Goal: Contribute content: Add original content to the website for others to see

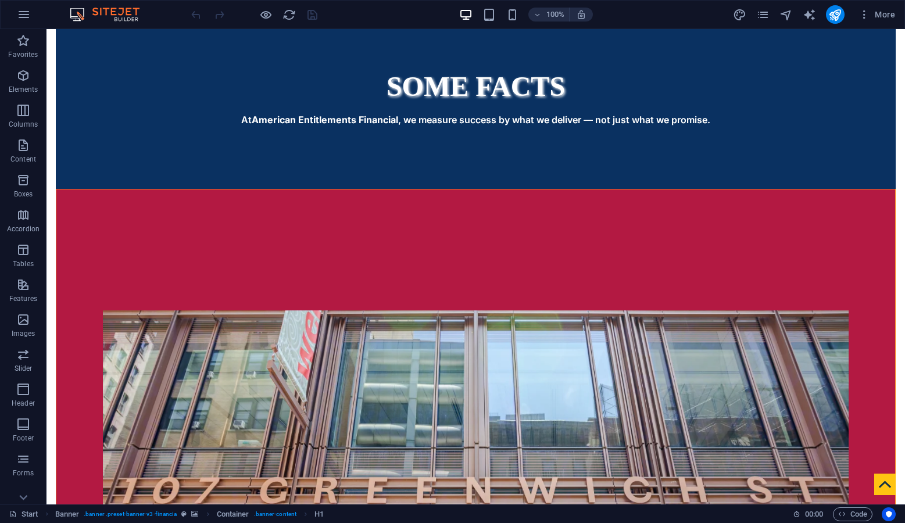
scroll to position [2909, 0]
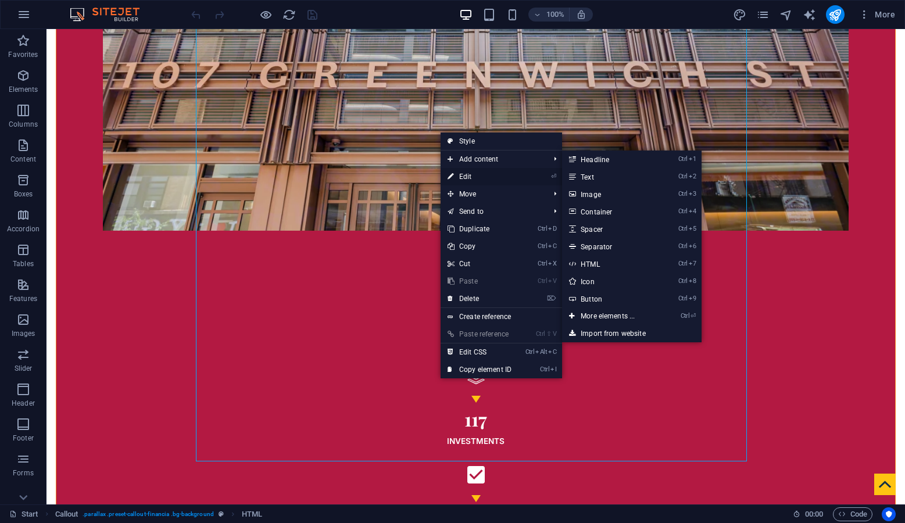
click at [474, 173] on link "⏎ Edit" at bounding box center [480, 176] width 78 height 17
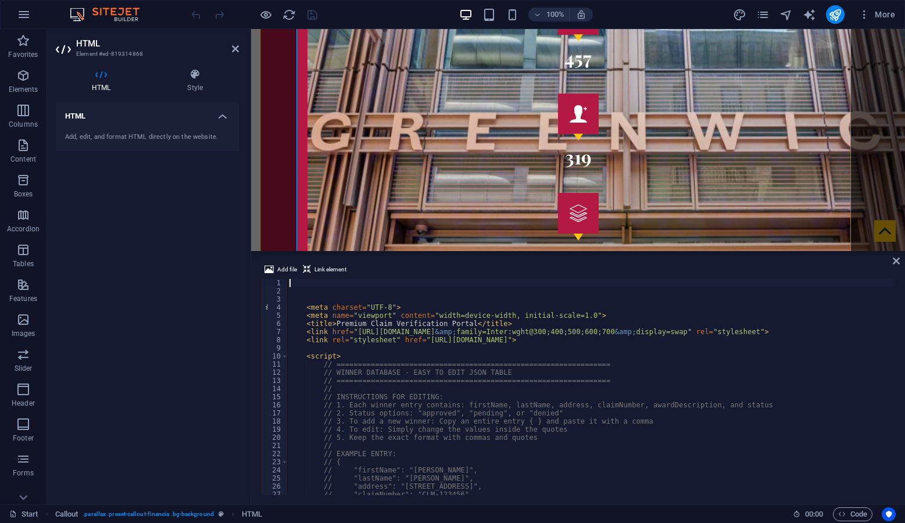
click at [902, 407] on div "Add file Link element 1 2 3 4 5 6 7 8 9 10 11 12 13 14 15 16 17 18 19 20 21 22 …" at bounding box center [578, 378] width 654 height 251
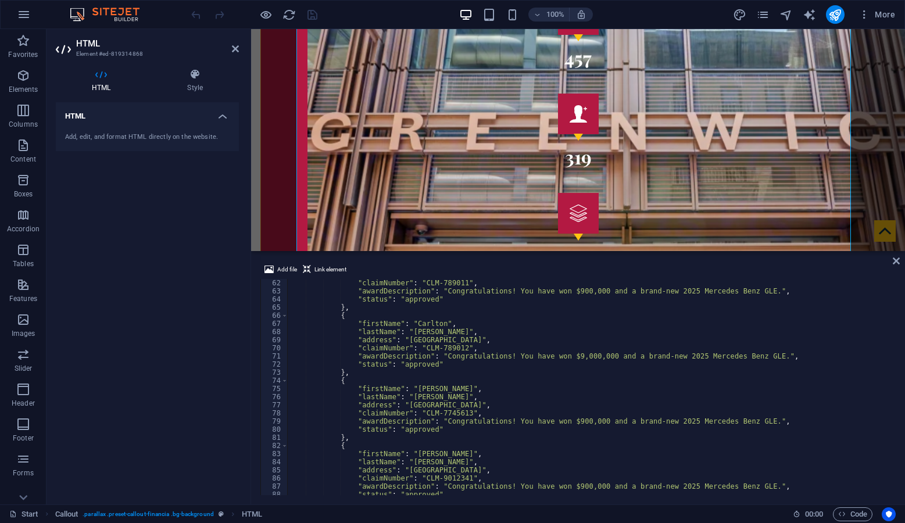
scroll to position [496, 0]
type textarea ""address": "[GEOGRAPHIC_DATA]","
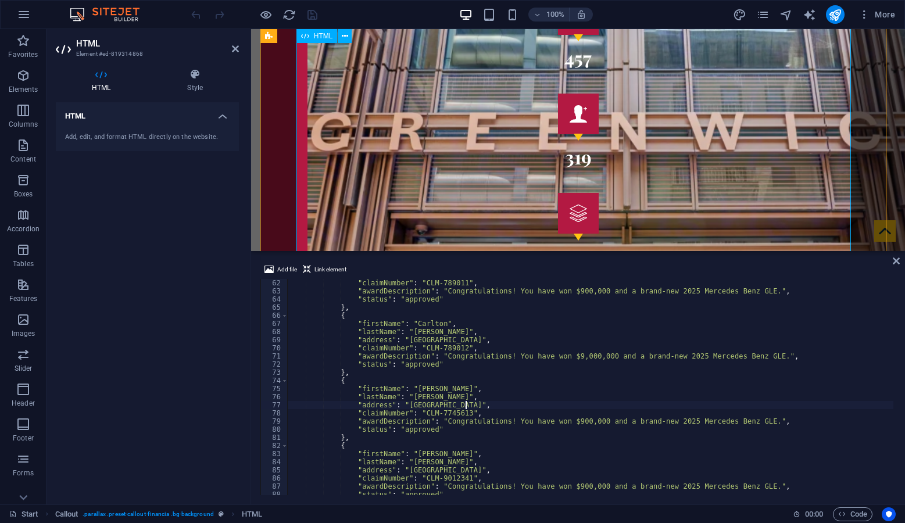
click at [312, 15] on icon "save" at bounding box center [312, 14] width 13 height 13
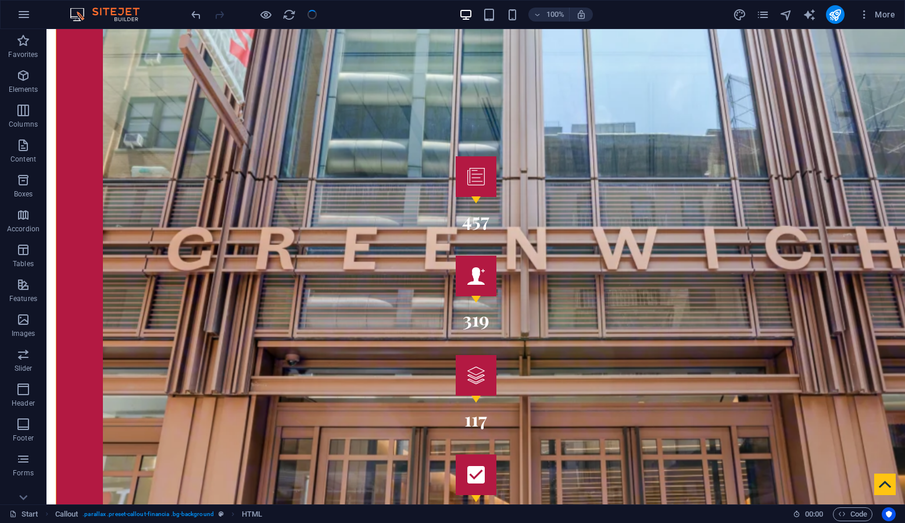
checkbox input "false"
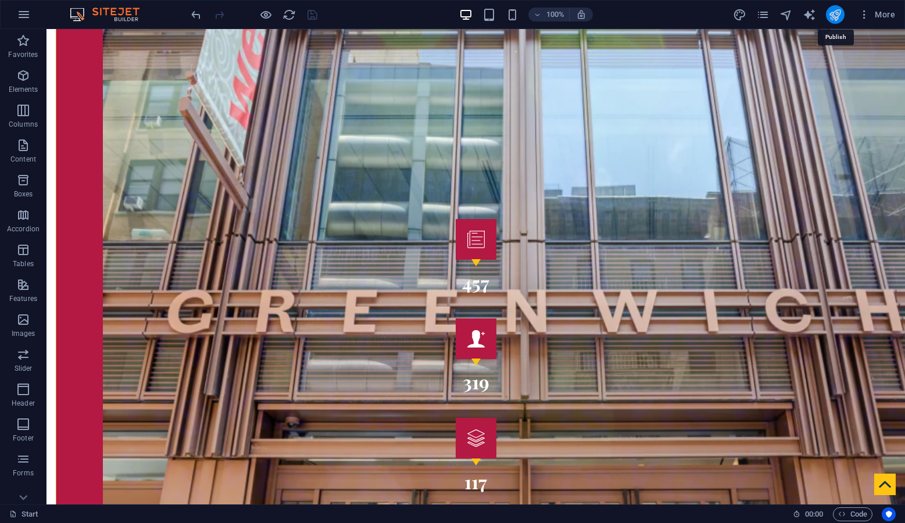
click at [833, 13] on icon "publish" at bounding box center [834, 14] width 13 height 13
